Goal: Use online tool/utility

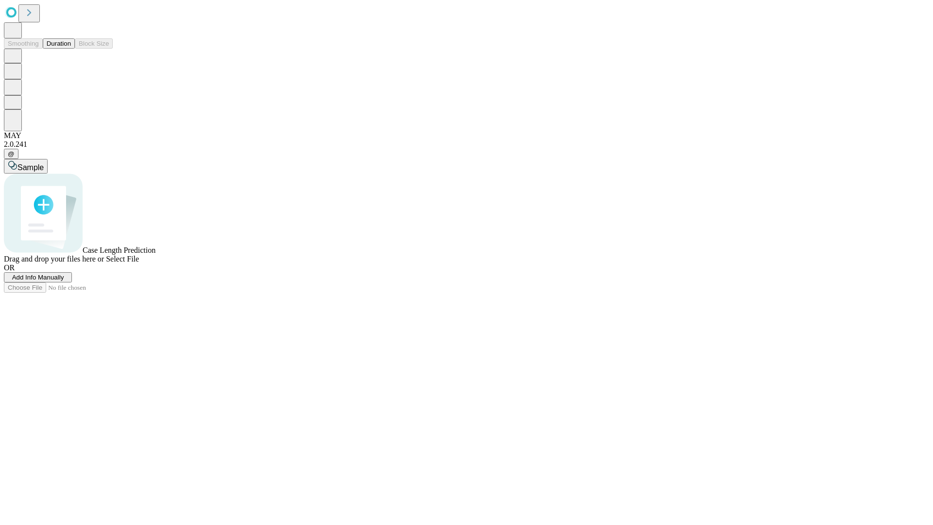
click at [139, 263] on span "Select File" at bounding box center [122, 259] width 33 height 8
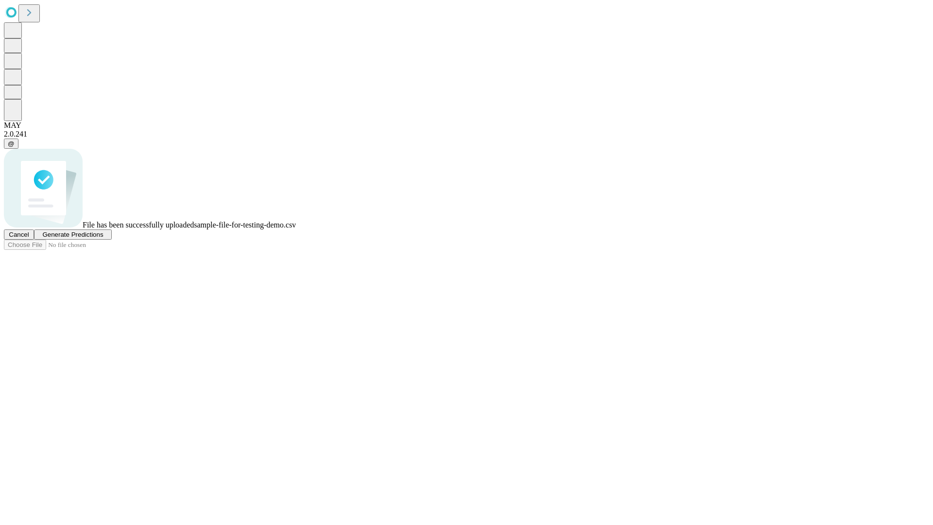
click at [103, 238] on span "Generate Predictions" at bounding box center [72, 234] width 61 height 7
